Goal: Transaction & Acquisition: Purchase product/service

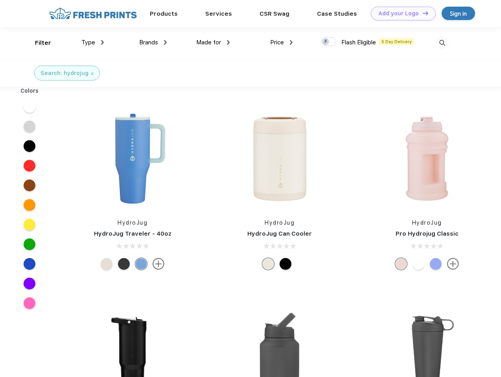
scroll to position [0, 0]
click at [400, 13] on link "Add your Logo Design Tool" at bounding box center [403, 14] width 65 height 14
click at [0, 0] on div "Design Tool" at bounding box center [0, 0] width 0 height 0
click at [422, 13] on link "Add your Logo Design Tool" at bounding box center [403, 14] width 65 height 14
click at [38, 43] on div "Filter" at bounding box center [43, 43] width 16 height 9
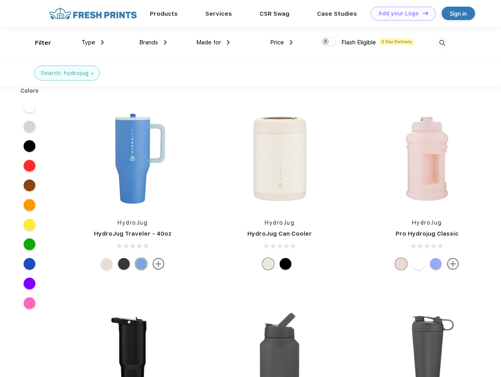
click at [93, 42] on span "Type" at bounding box center [88, 42] width 14 height 7
click at [153, 42] on span "Brands" at bounding box center [148, 42] width 19 height 7
click at [213, 42] on span "Made for" at bounding box center [208, 42] width 25 height 7
click at [281, 42] on span "Price" at bounding box center [277, 42] width 14 height 7
click at [329, 42] on div at bounding box center [328, 41] width 15 height 9
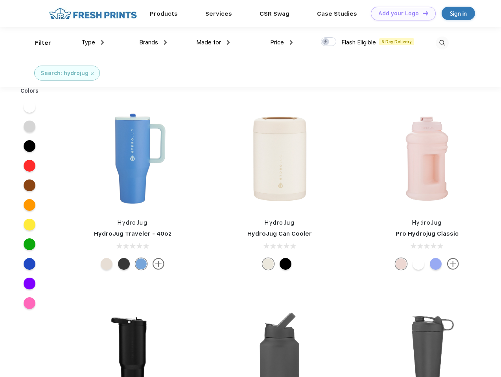
click at [326, 42] on input "checkbox" at bounding box center [323, 39] width 5 height 5
click at [442, 43] on img at bounding box center [442, 43] width 13 height 13
